Goal: Information Seeking & Learning: Check status

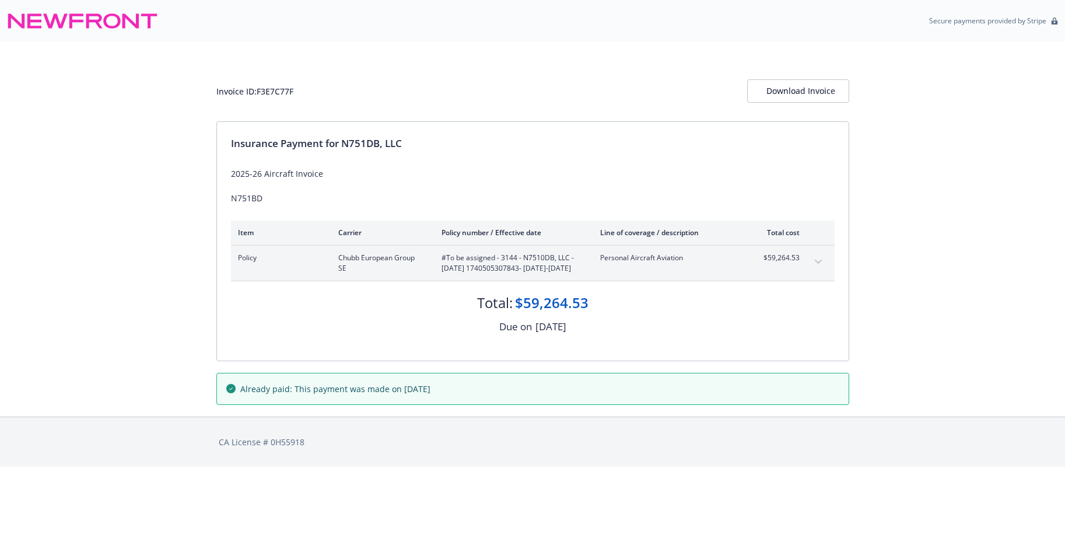
click at [817, 261] on icon "expand content" at bounding box center [818, 262] width 7 height 5
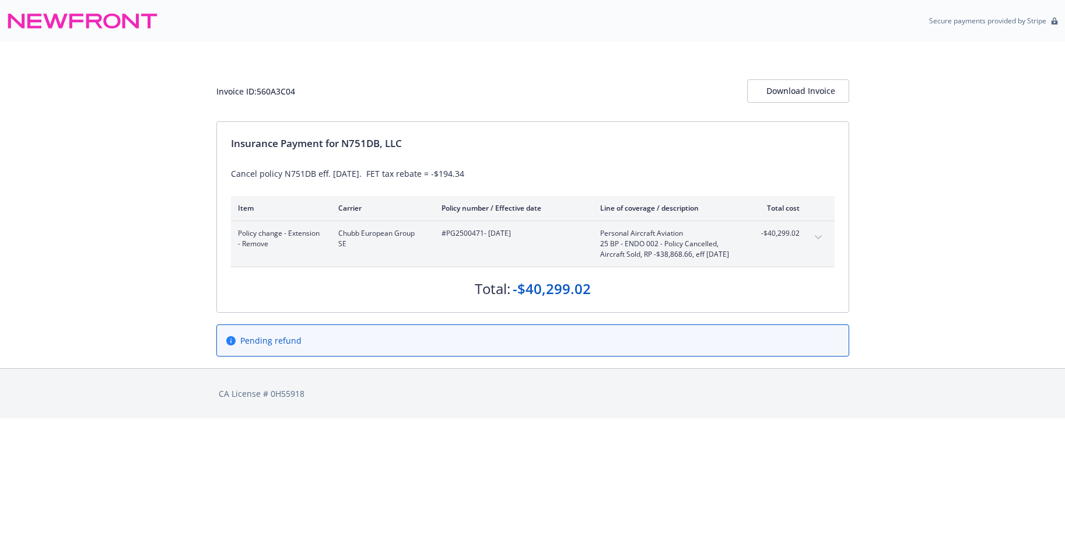
click at [822, 233] on button "expand content" at bounding box center [818, 237] width 19 height 19
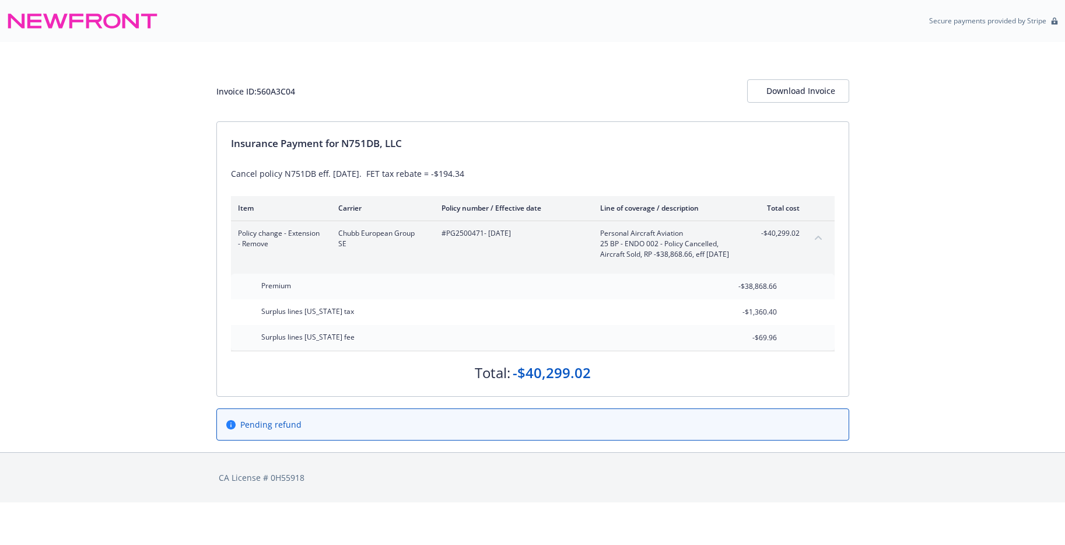
click at [290, 174] on div "Cancel policy N751DB eff. [DATE]. FET tax rebate = -$194.34" at bounding box center [533, 173] width 604 height 12
click at [972, 349] on div "Invoice ID: 560A3C04 Download Invoice Insurance Payment for N751DB, LLC Cancel …" at bounding box center [532, 247] width 1065 height 410
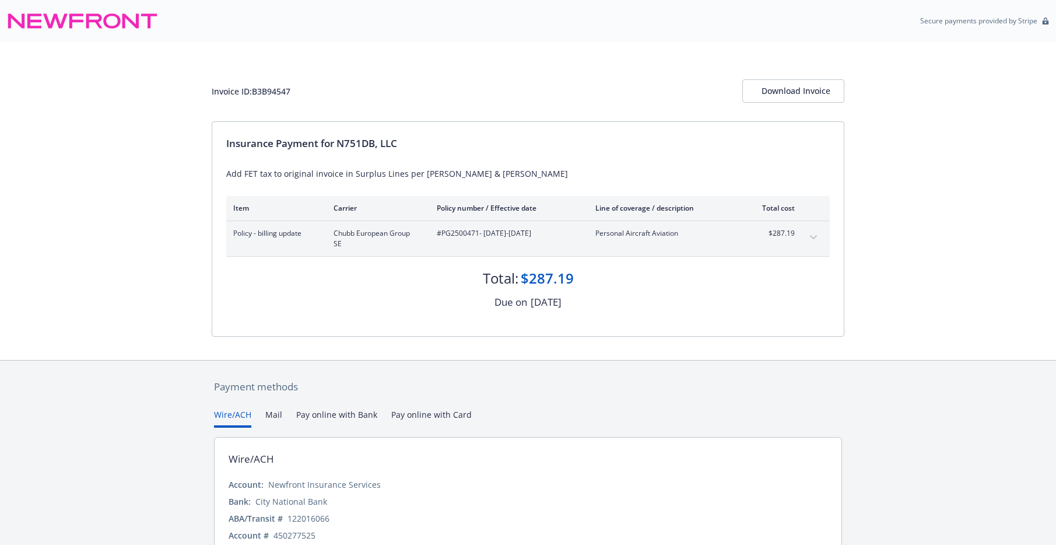
click at [814, 234] on button "expand content" at bounding box center [813, 237] width 19 height 19
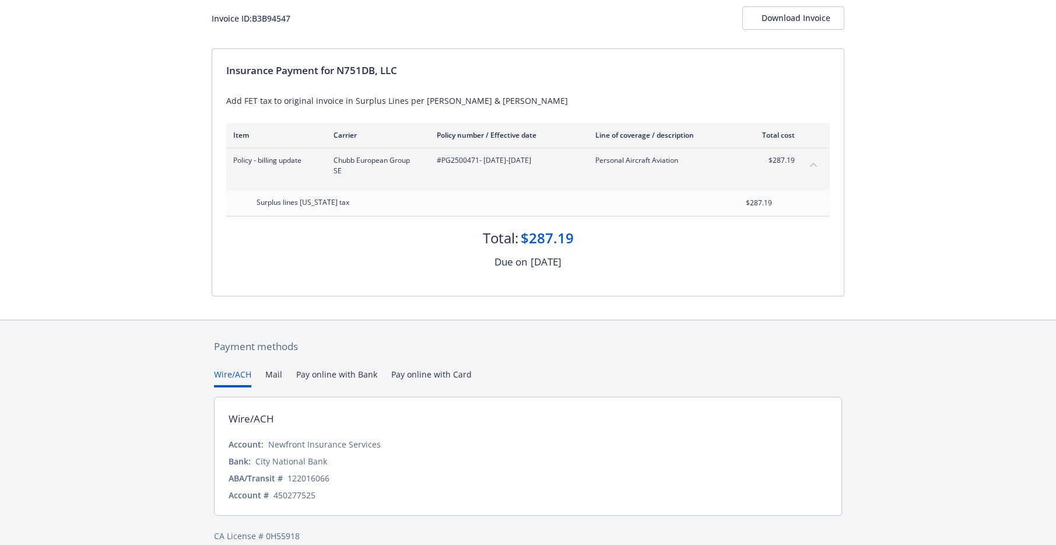
scroll to position [89, 0]
